Goal: Find specific page/section: Find specific page/section

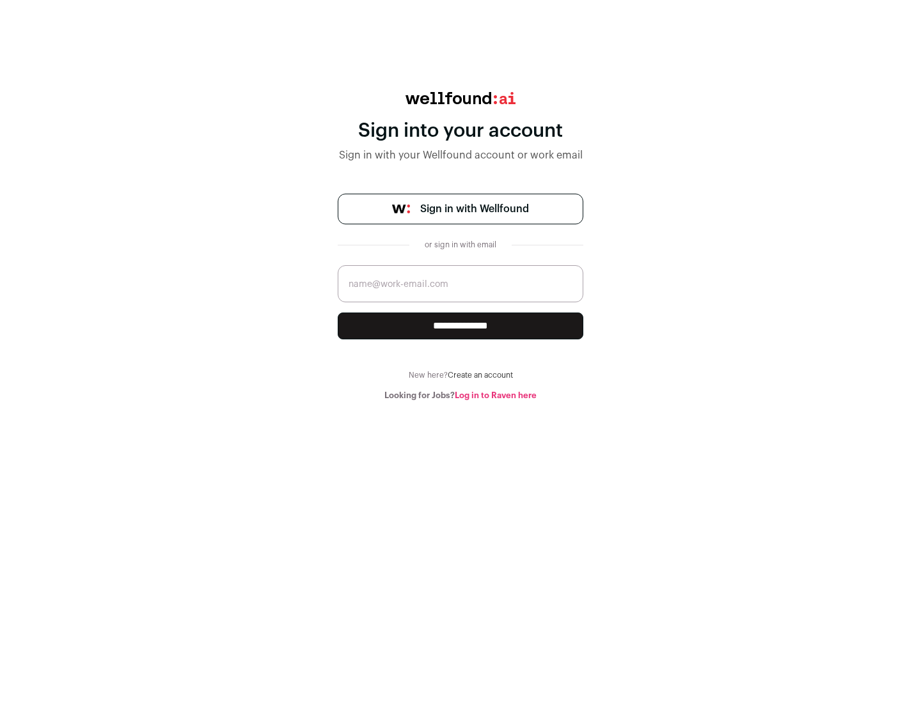
click at [474, 209] on span "Sign in with Wellfound" at bounding box center [474, 208] width 109 height 15
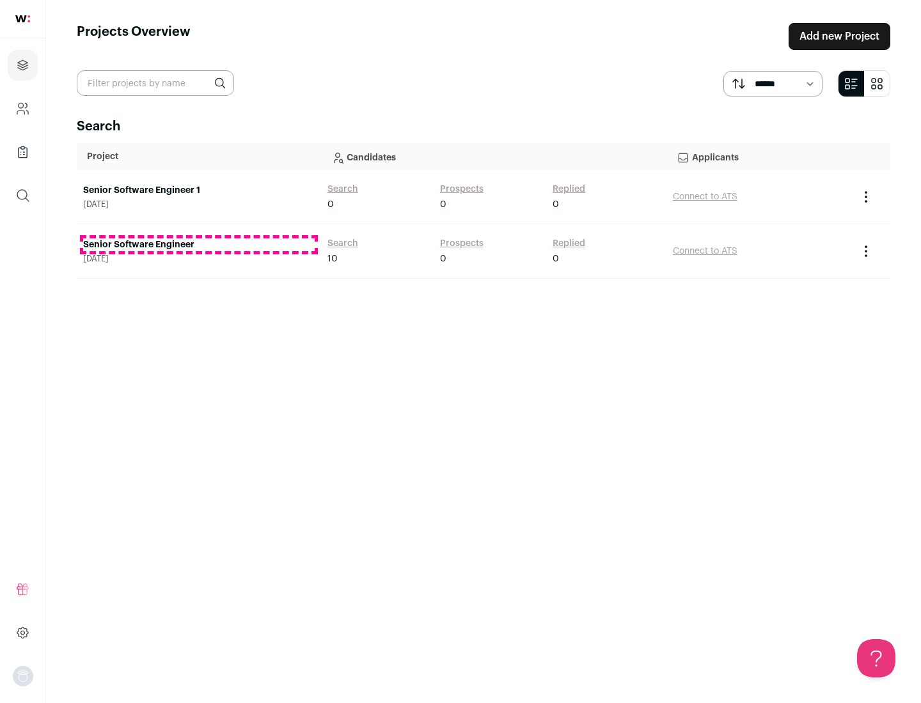
click at [198, 245] on link "Senior Software Engineer" at bounding box center [198, 245] width 231 height 13
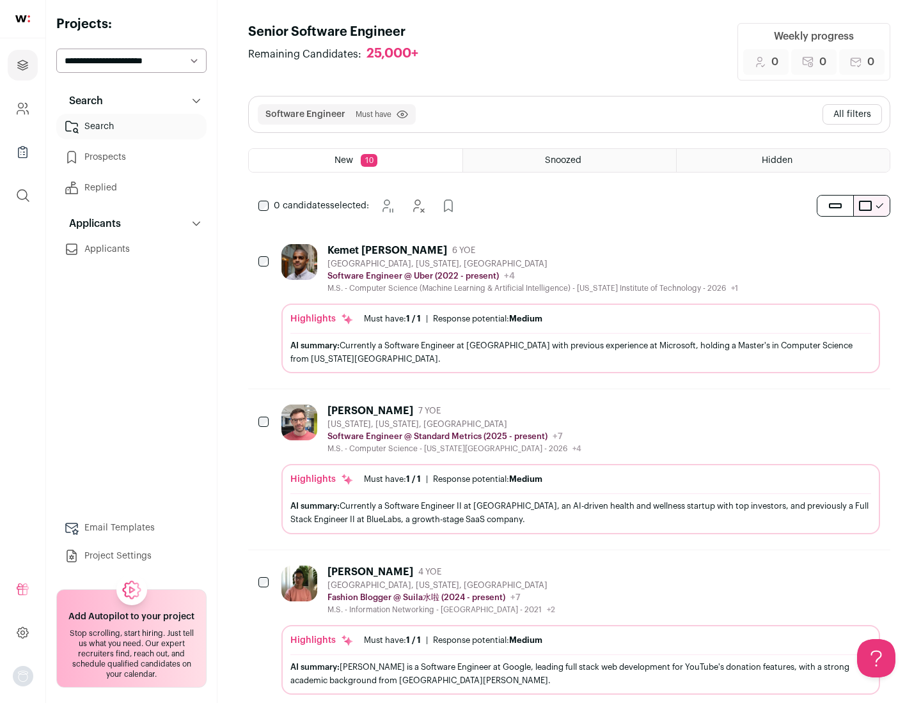
click at [569, 309] on div "Highlights Must have: 1 / 1 How many must haves have been fulfilled? | Response…" at bounding box center [580, 339] width 599 height 70
